Goal: Find specific page/section: Find specific page/section

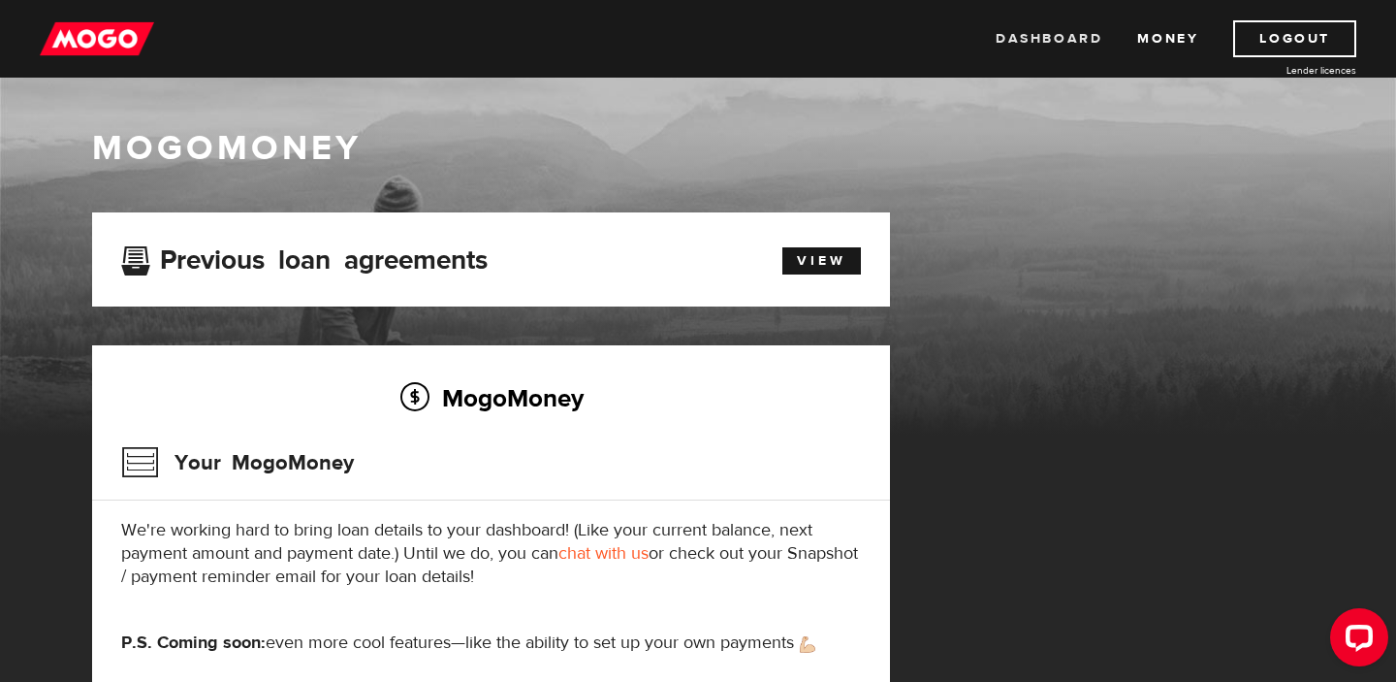
click at [1030, 37] on link "Dashboard" at bounding box center [1049, 38] width 107 height 37
click at [1166, 40] on link "Money" at bounding box center [1168, 38] width 61 height 37
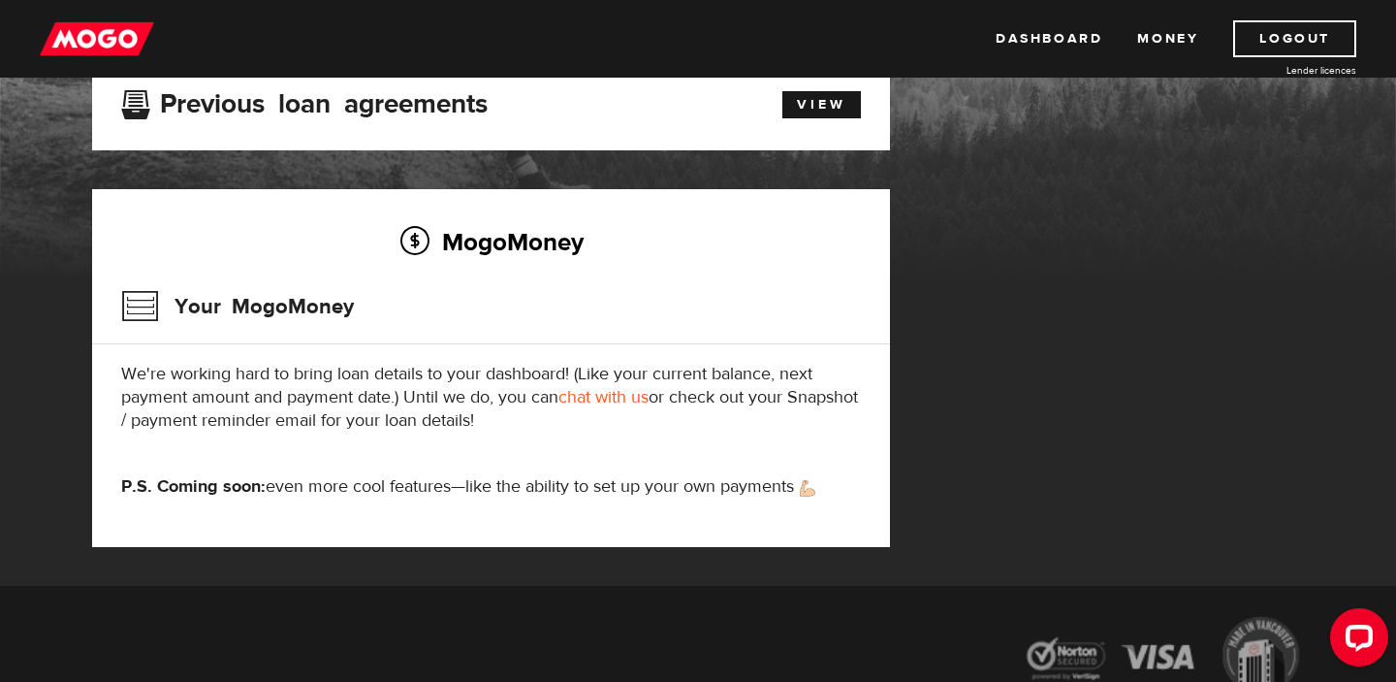
scroll to position [157, 0]
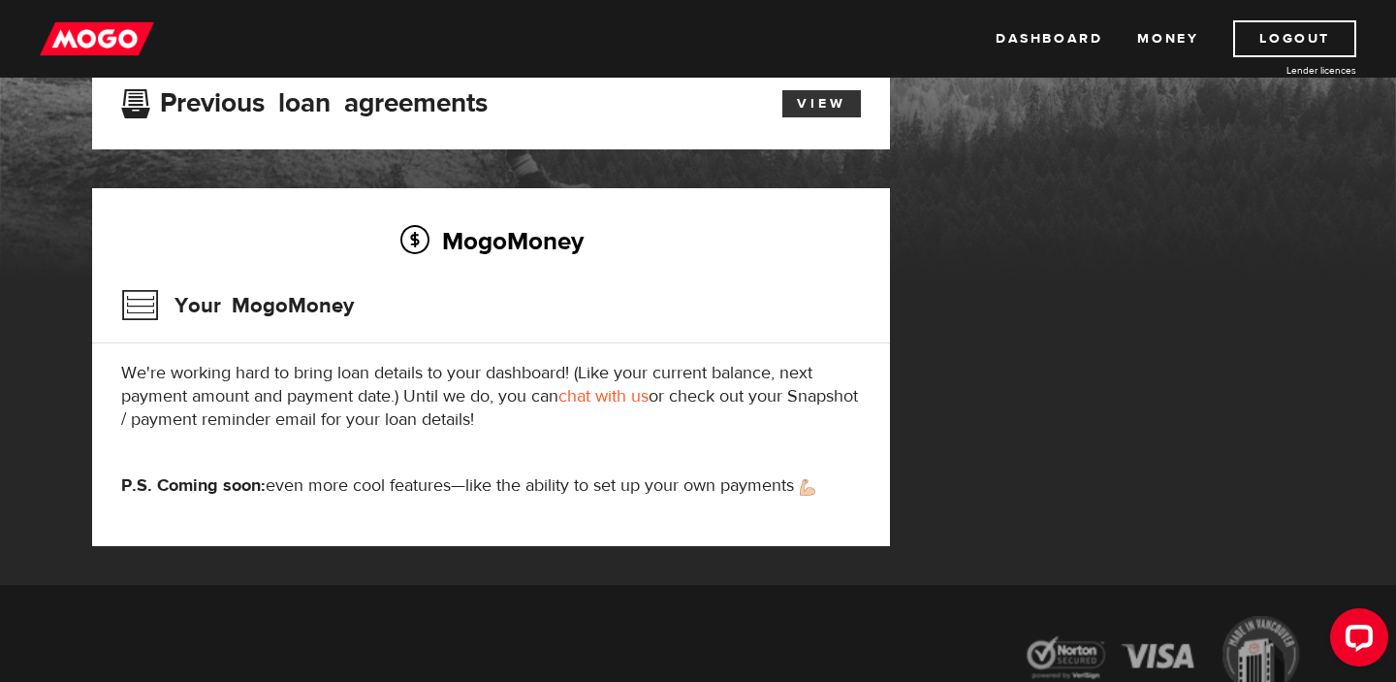
click at [822, 95] on link "View" at bounding box center [822, 103] width 79 height 27
